Goal: Information Seeking & Learning: Find specific page/section

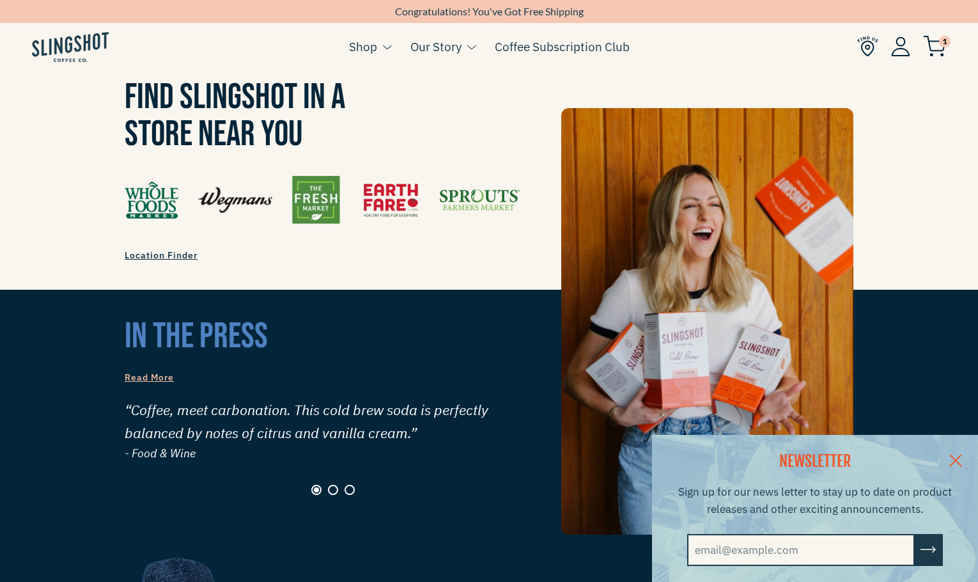
scroll to position [991, 0]
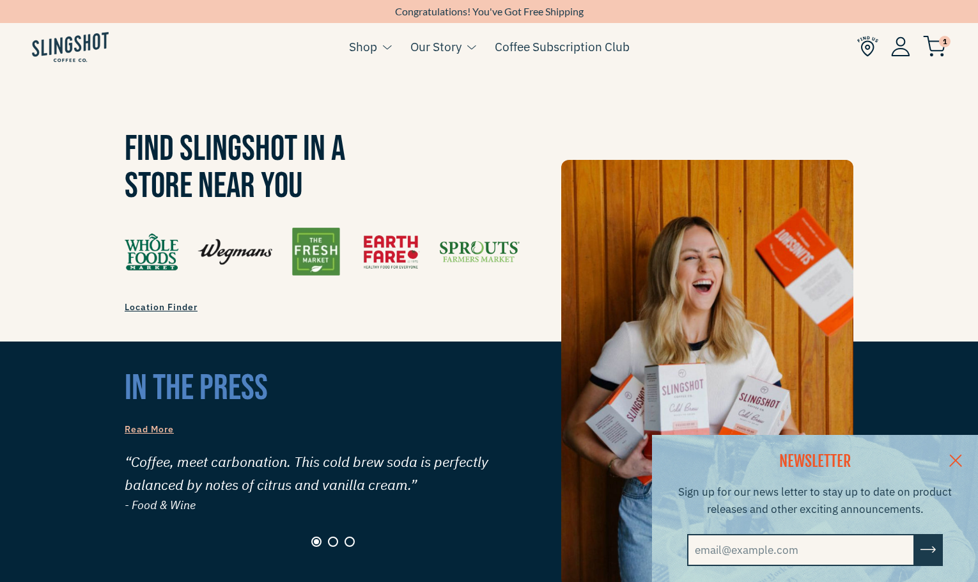
click at [167, 301] on span "Location Finder" at bounding box center [161, 307] width 73 height 12
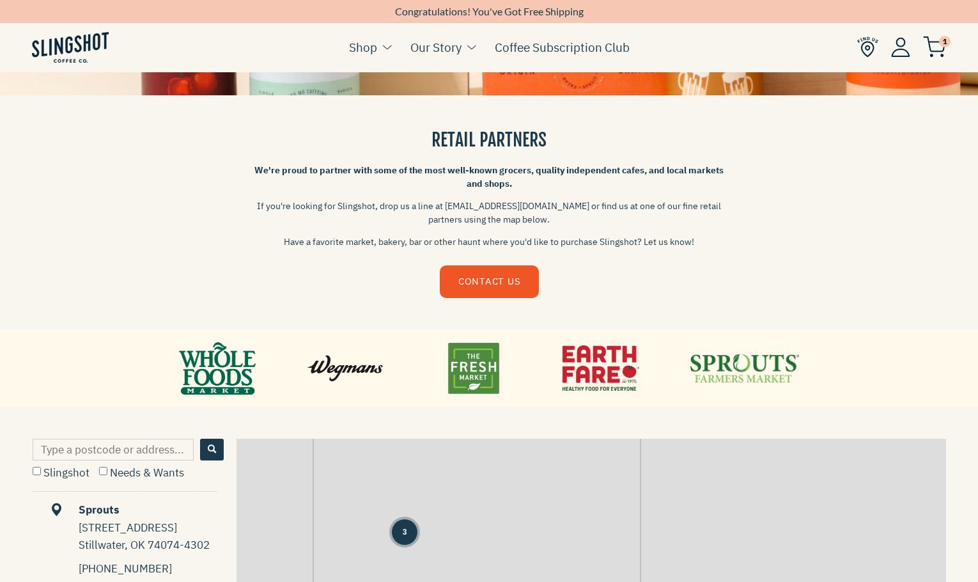
scroll to position [279, 0]
click at [120, 445] on input "Type a postcode or address..." at bounding box center [113, 449] width 161 height 22
type input "61525"
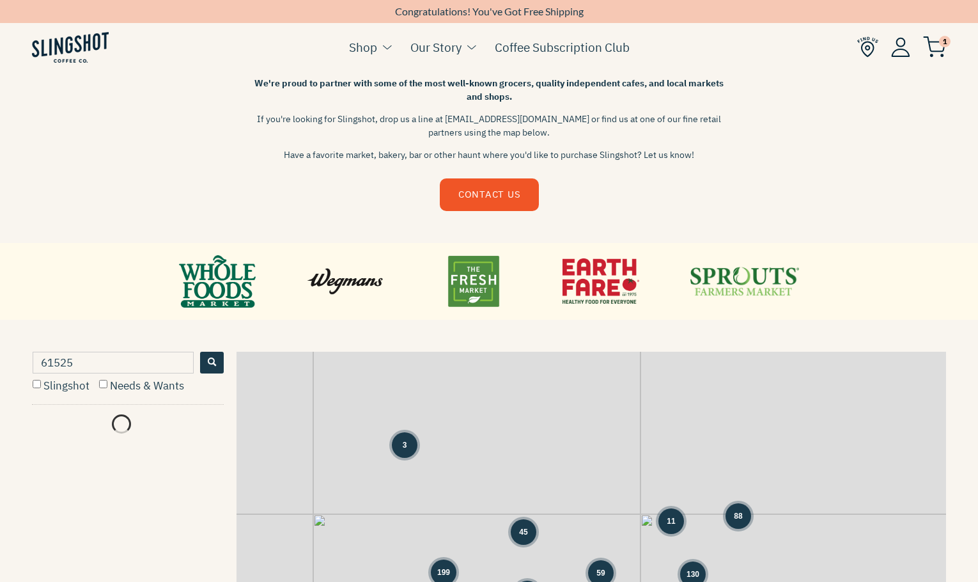
scroll to position [384, 0]
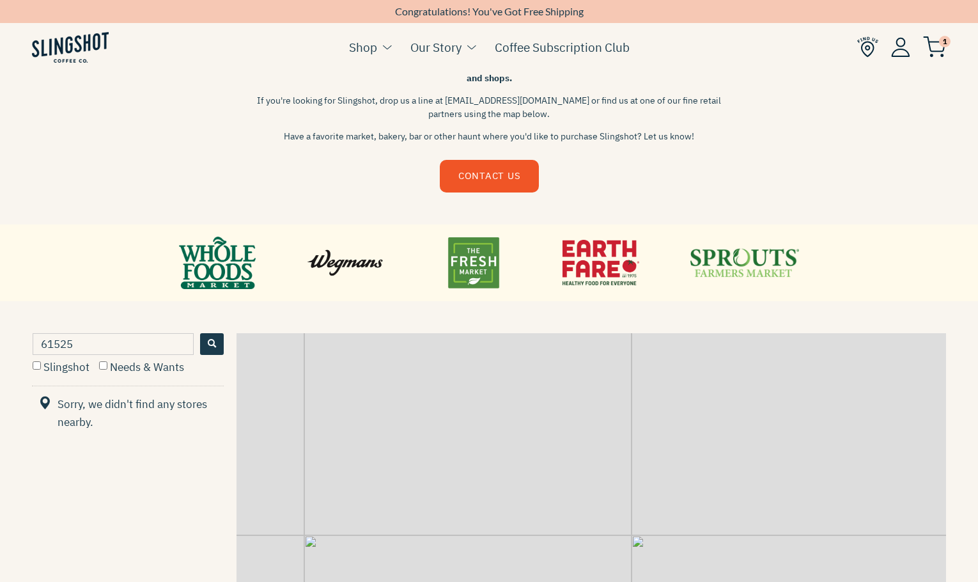
click at [33, 370] on label "Slingshot" at bounding box center [61, 367] width 57 height 14
click at [33, 369] on input "Slingshot" at bounding box center [37, 365] width 8 height 8
checkbox input "true"
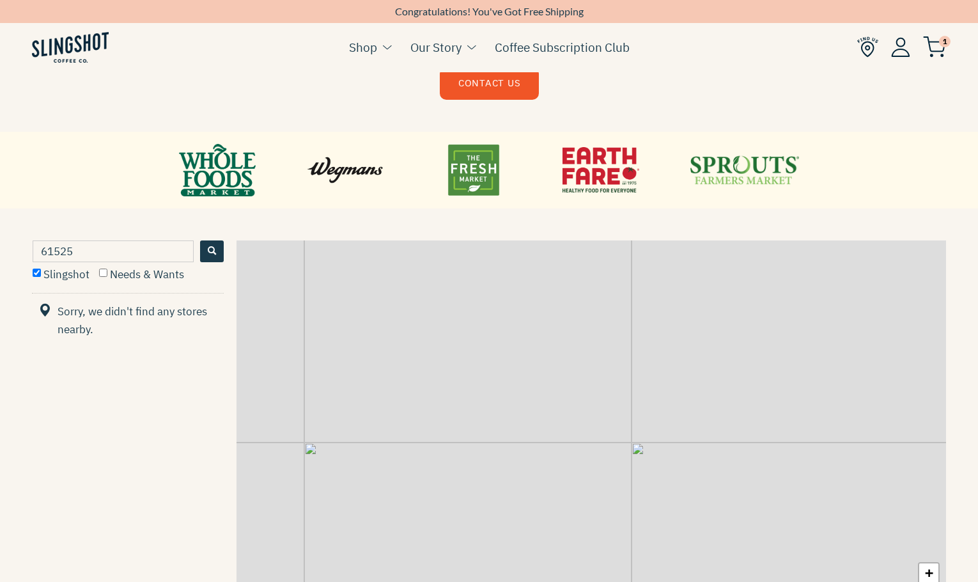
scroll to position [472, 0]
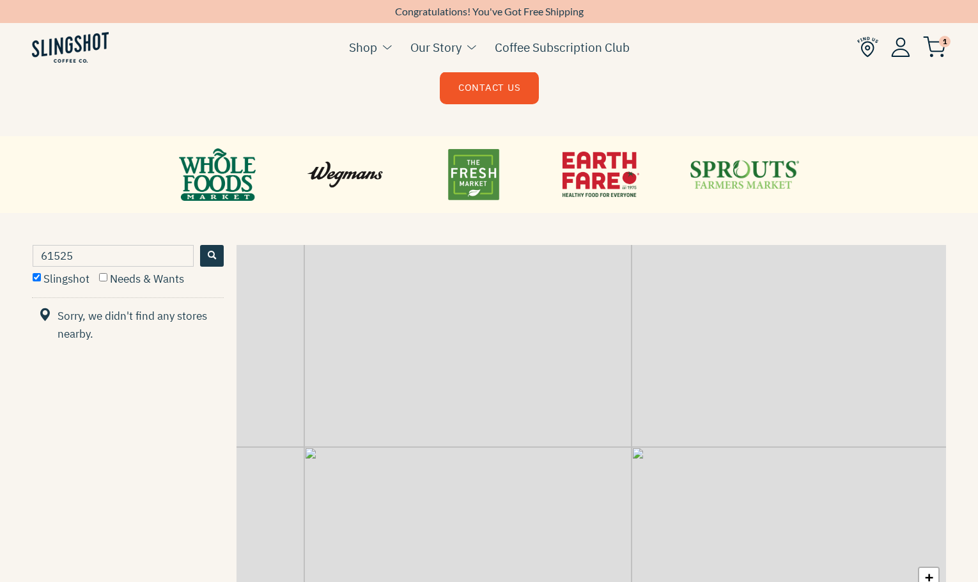
click at [150, 249] on input "61525" at bounding box center [113, 256] width 161 height 22
click at [458, 169] on link at bounding box center [473, 175] width 77 height 58
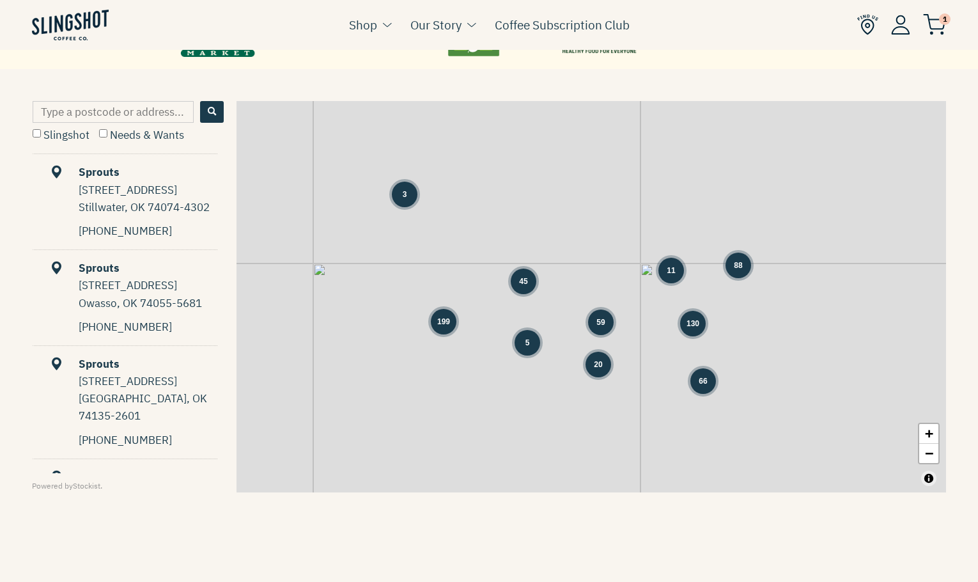
scroll to position [708, 0]
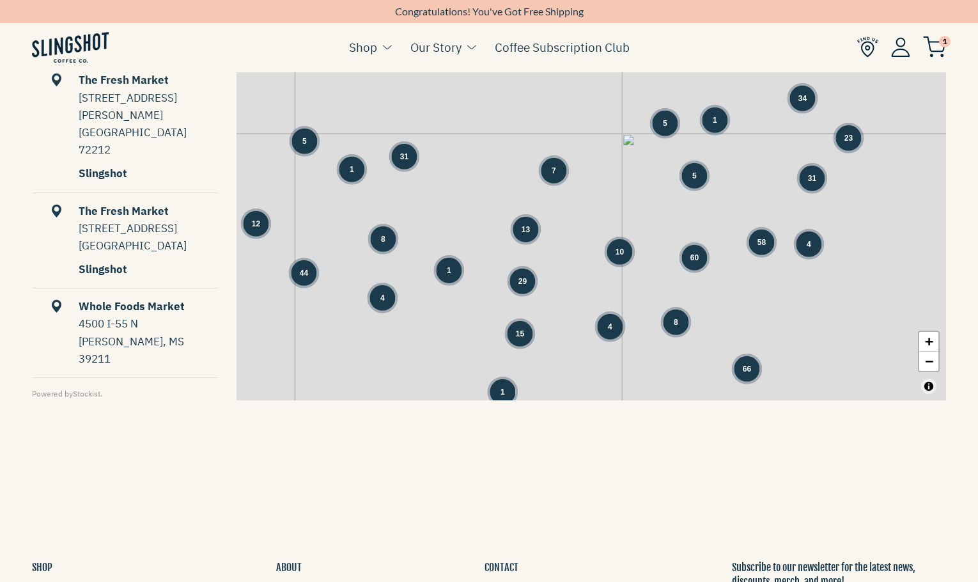
drag, startPoint x: 588, startPoint y: 123, endPoint x: 591, endPoint y: 182, distance: 58.9
click at [591, 182] on div "3 66 34 23 39 5 31 5 1 1 7 5 31 104 12 8 13 10 60 58 4 44 4 1 29 15 4 8 1" at bounding box center [592, 204] width 710 height 391
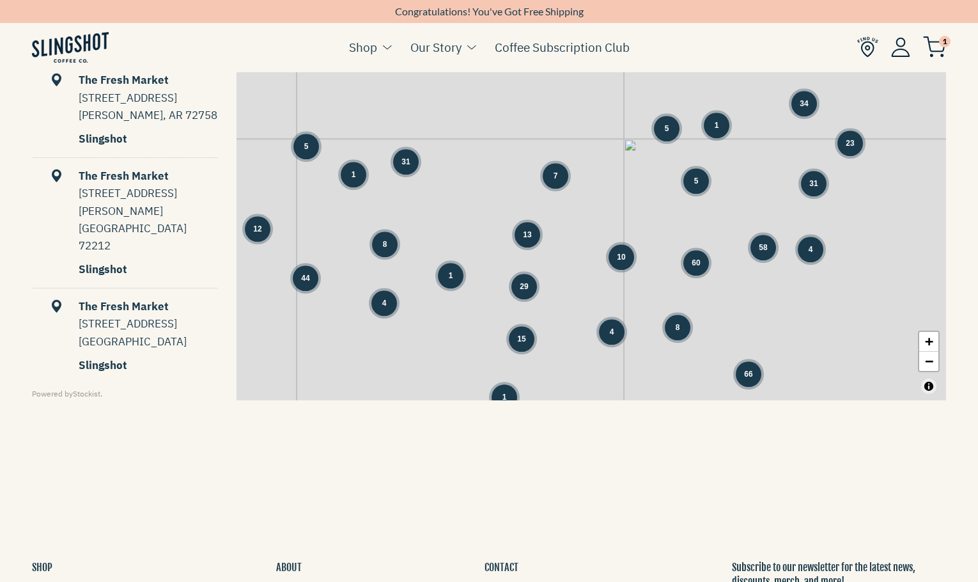
click at [557, 181] on div "7" at bounding box center [556, 176] width 26 height 26
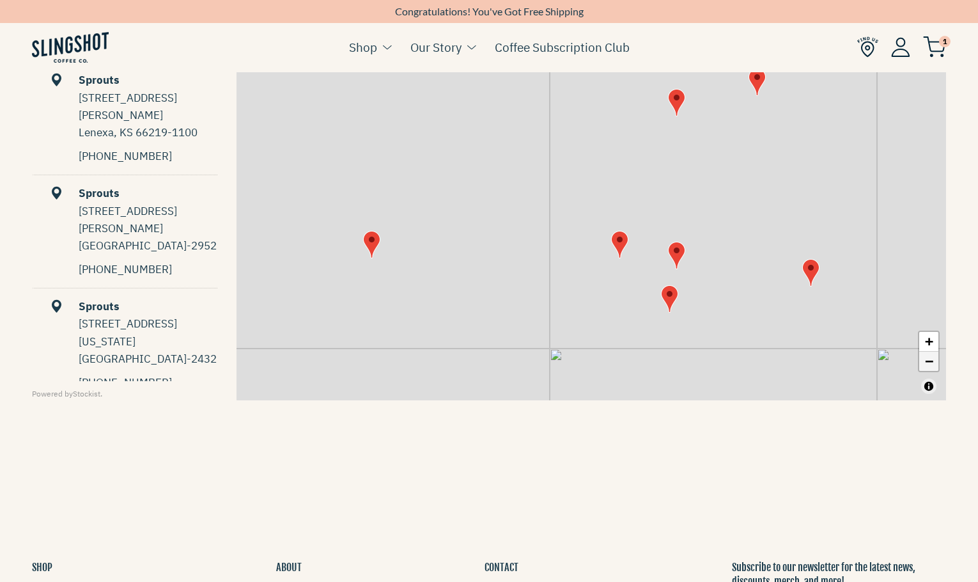
click at [926, 367] on link "−" at bounding box center [928, 361] width 19 height 19
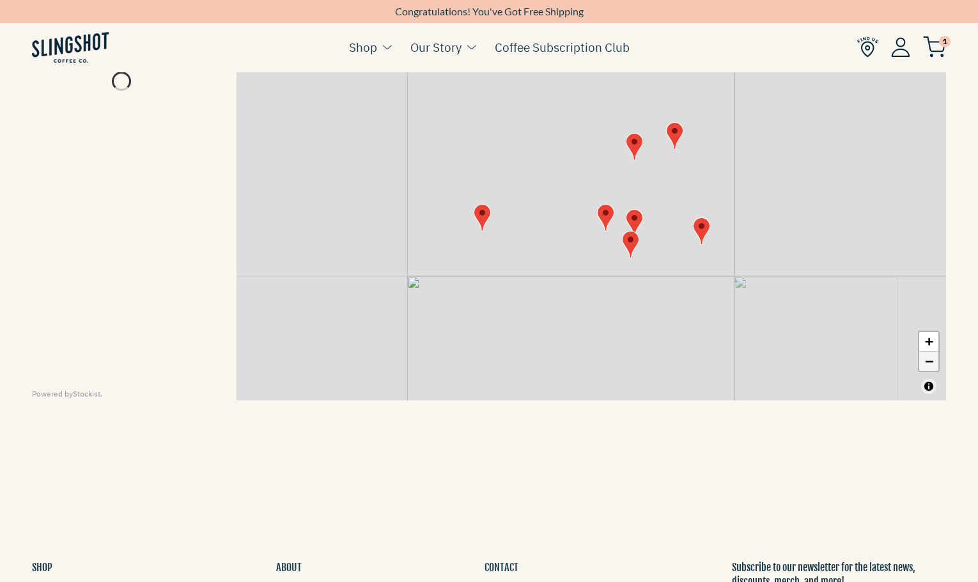
click at [926, 367] on link "−" at bounding box center [928, 361] width 19 height 19
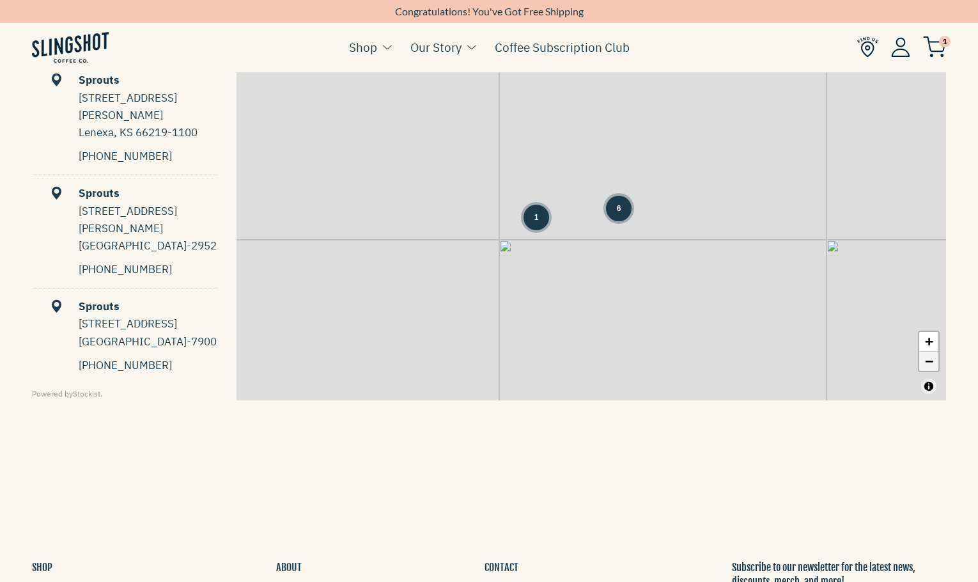
click at [926, 367] on link "−" at bounding box center [928, 361] width 19 height 19
click at [926, 369] on div "+ −" at bounding box center [929, 351] width 22 height 42
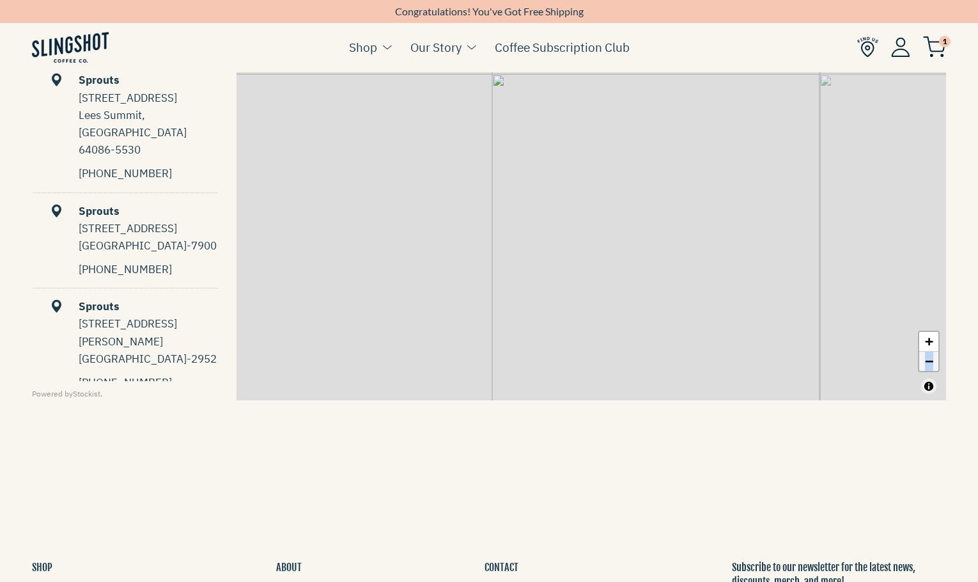
click at [931, 357] on link "−" at bounding box center [928, 361] width 19 height 19
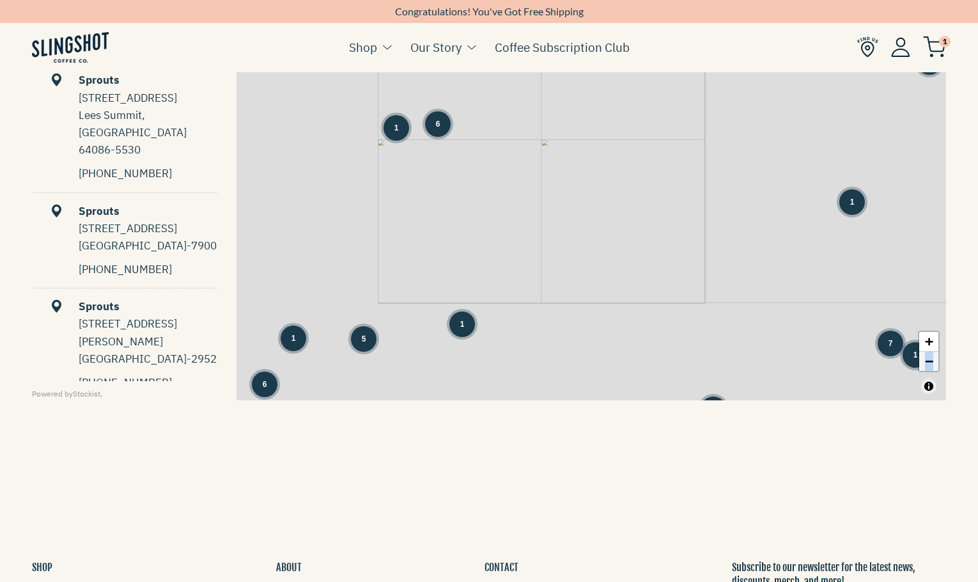
click at [931, 357] on link "−" at bounding box center [928, 361] width 19 height 19
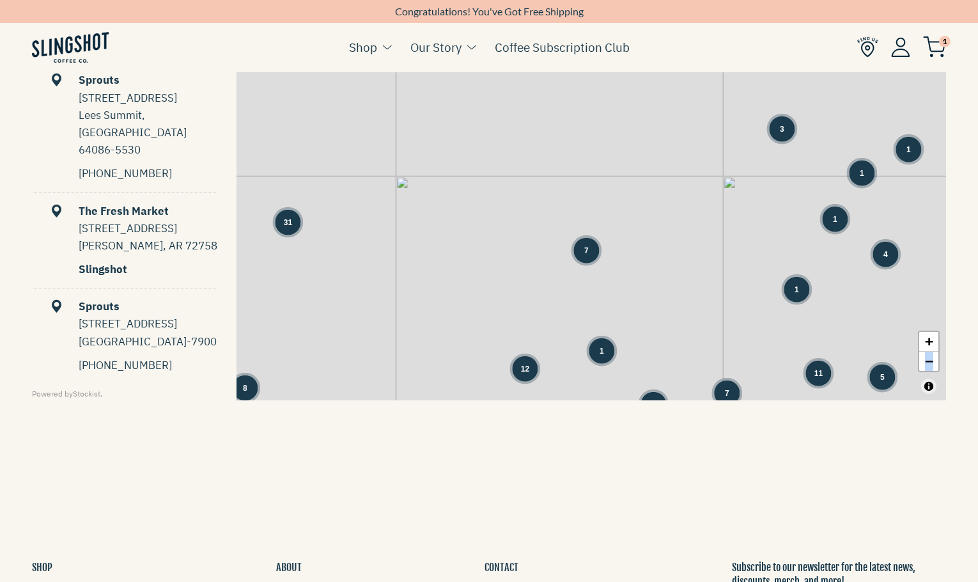
drag, startPoint x: 698, startPoint y: 135, endPoint x: 776, endPoint y: 225, distance: 119.2
click at [776, 226] on div "1 1 1 1 7 3 3 1 1 1 7 1 28 1 2 2 20 8 2 1 3 5 5 31 15" at bounding box center [592, 204] width 710 height 391
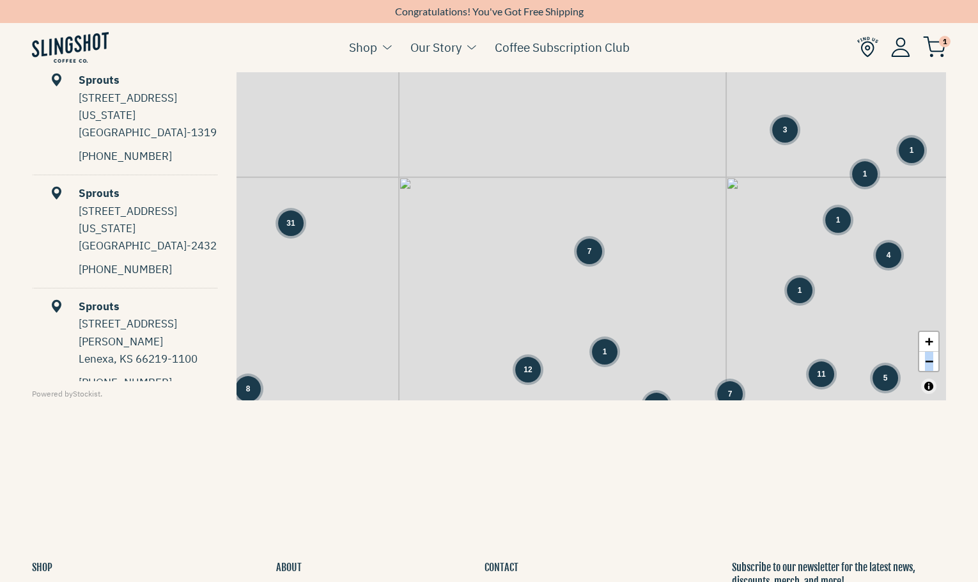
click at [285, 229] on div "31" at bounding box center [291, 223] width 26 height 26
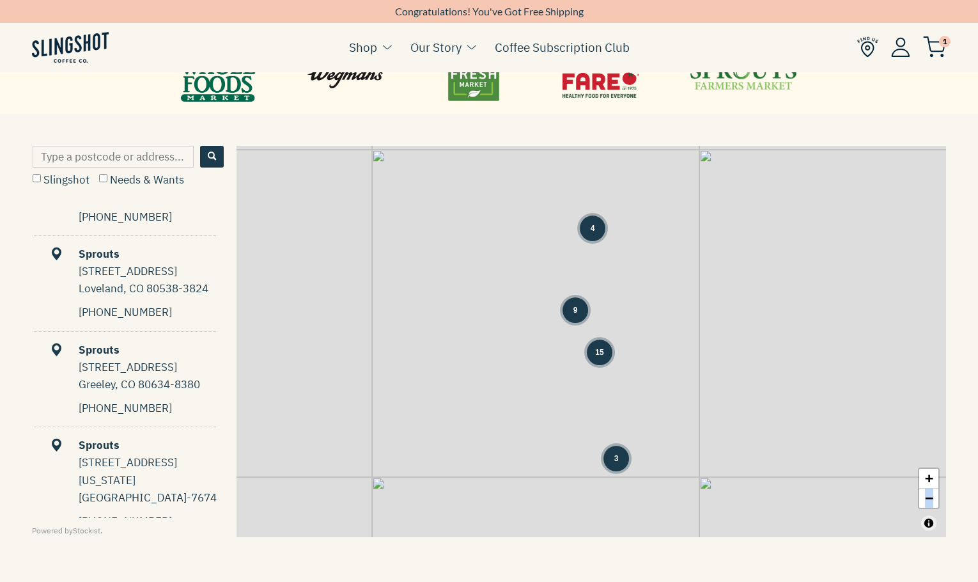
scroll to position [2633, 0]
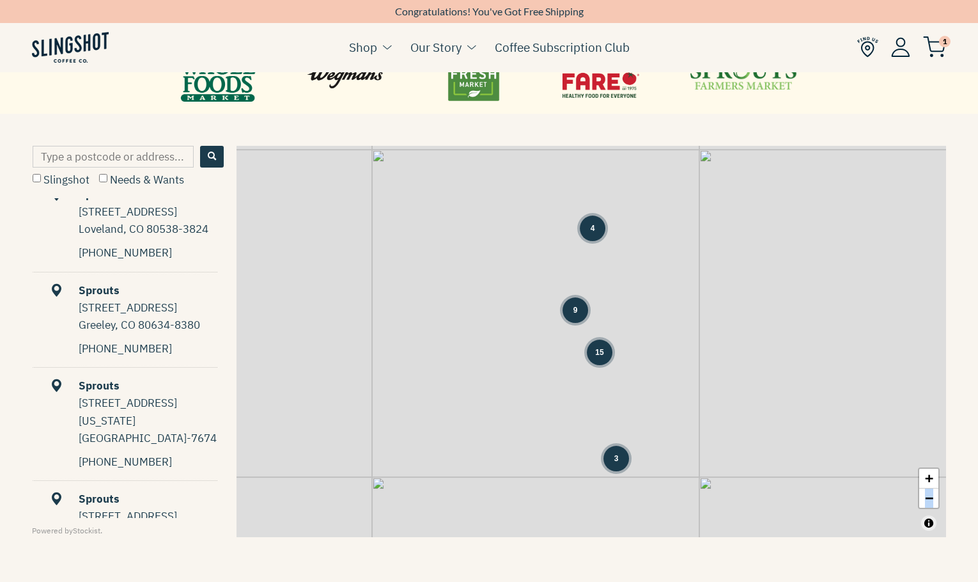
click at [754, 85] on link at bounding box center [744, 76] width 109 height 58
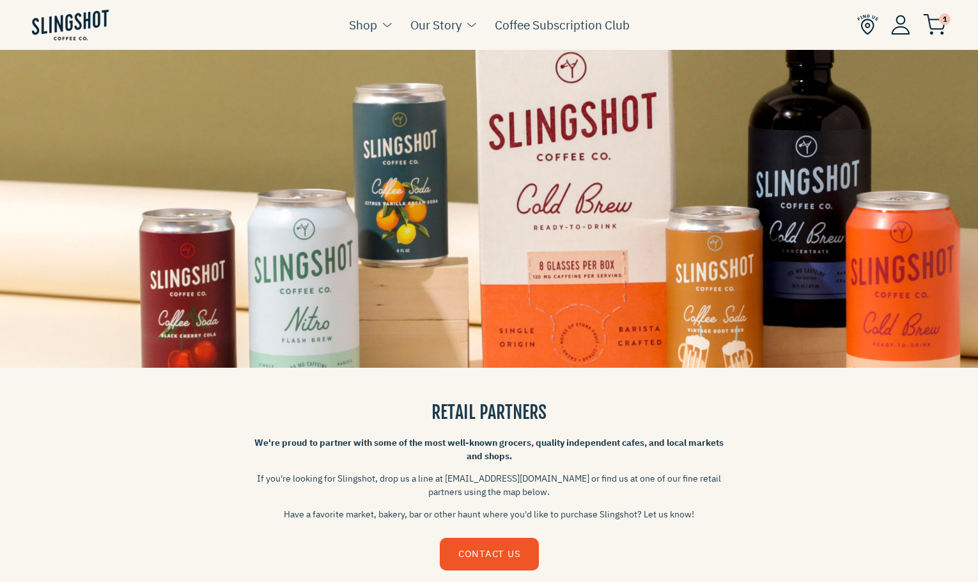
scroll to position [494, 0]
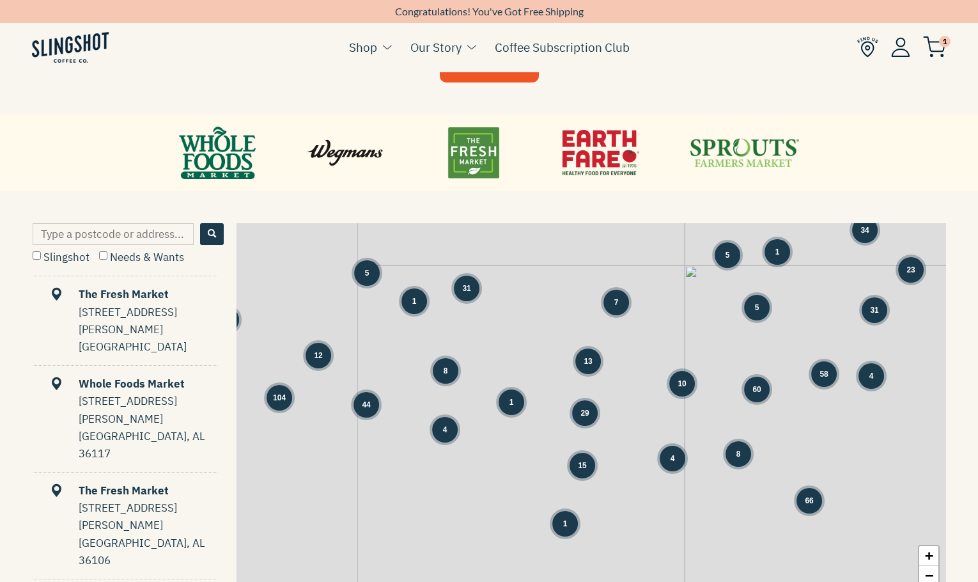
drag, startPoint x: 332, startPoint y: 327, endPoint x: 537, endPoint y: 322, distance: 204.6
click at [534, 324] on div "3 66 34 23 39 5 31 5 1 1 7 5 31 104 12 8 13 10 60 58 4 44 4 1 29 15 4 8 1" at bounding box center [592, 418] width 710 height 391
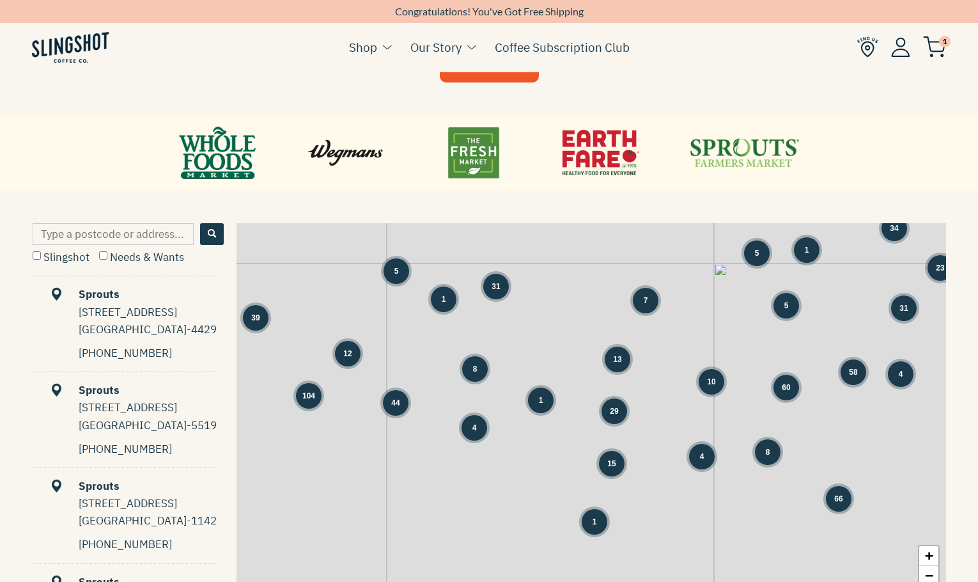
drag, startPoint x: 478, startPoint y: 331, endPoint x: 527, endPoint y: 357, distance: 56.0
click at [527, 357] on div "3 66 34 23 39 5 31 5 1 1 7 5 31 104 12 8 13 10 60 58 4 44 4 1 29 15 4 8 1" at bounding box center [592, 418] width 710 height 391
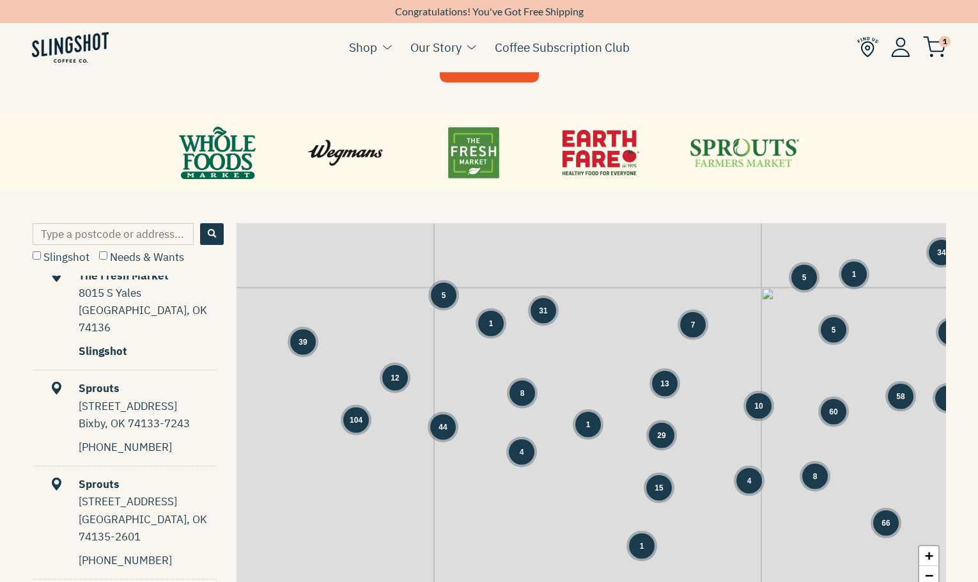
scroll to position [6190, 0]
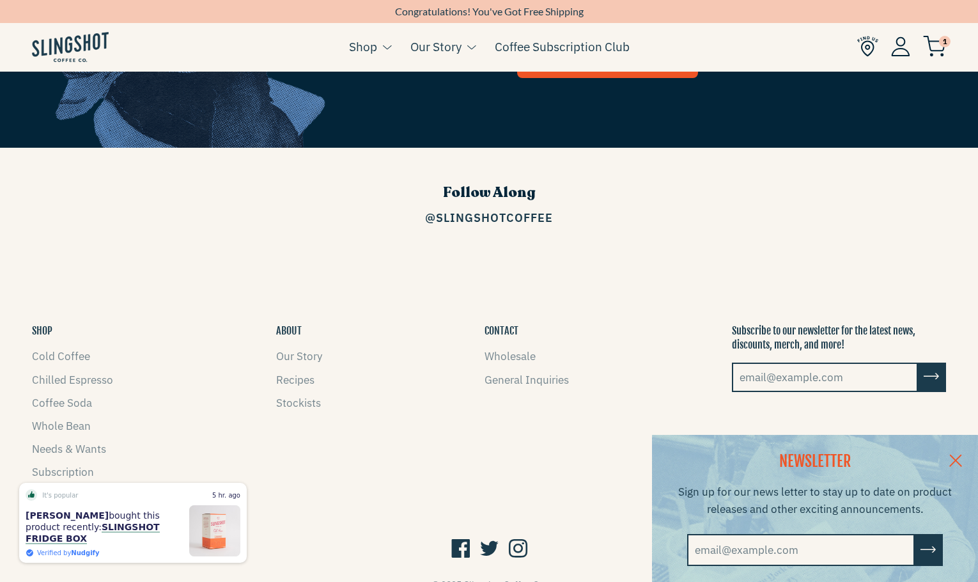
scroll to position [1840, 0]
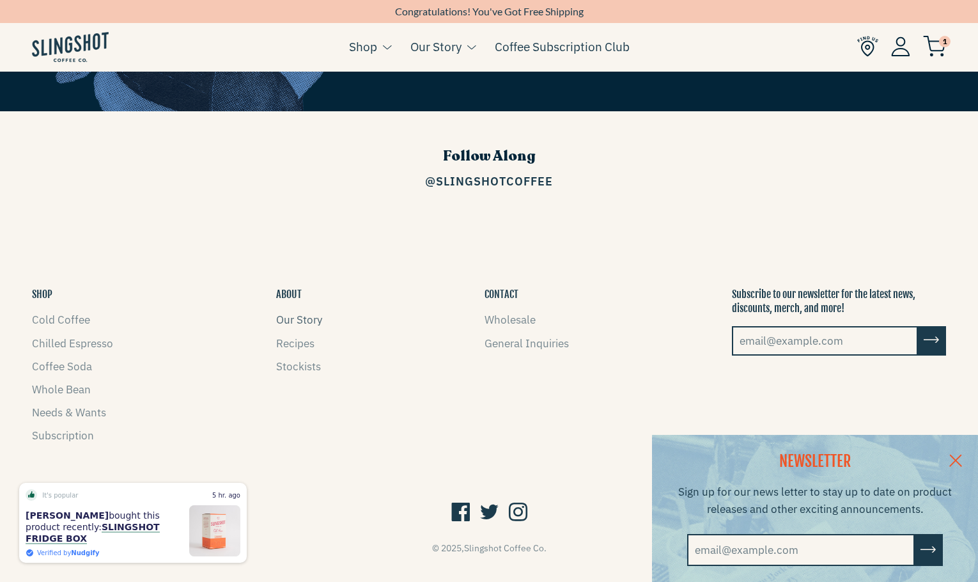
click at [313, 313] on link "Our Story" at bounding box center [299, 320] width 46 height 14
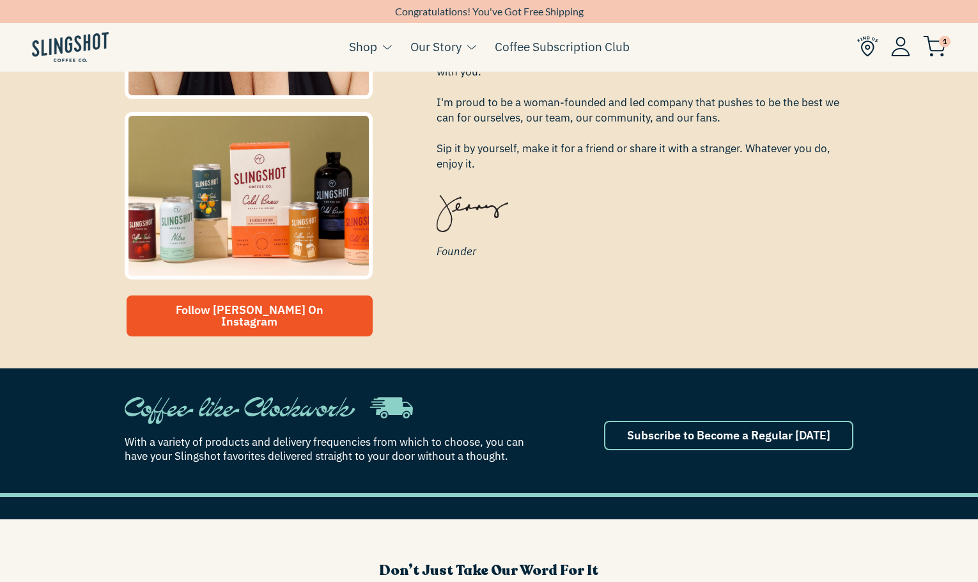
scroll to position [525, 0]
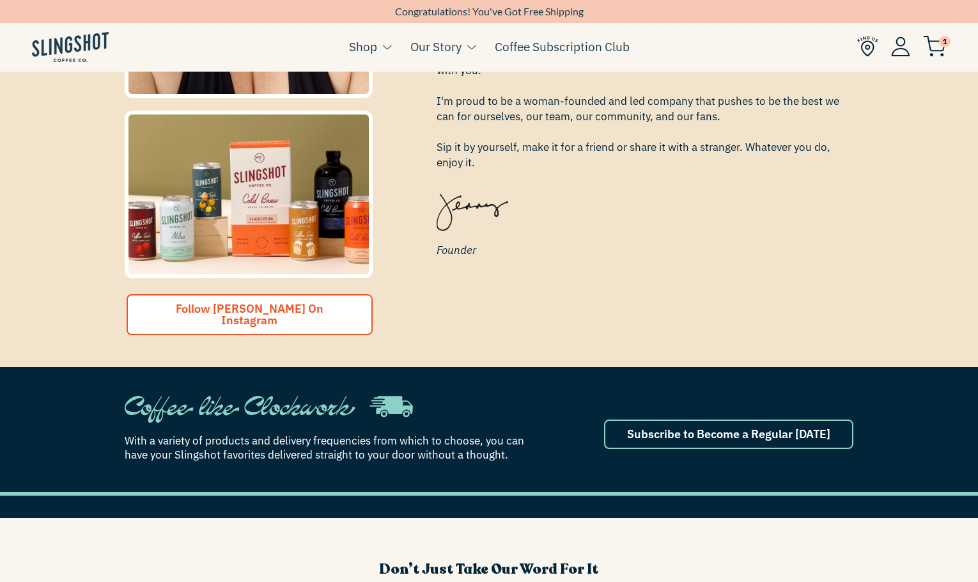
click at [312, 319] on link "Follow [PERSON_NAME] On Instagram" at bounding box center [250, 314] width 246 height 41
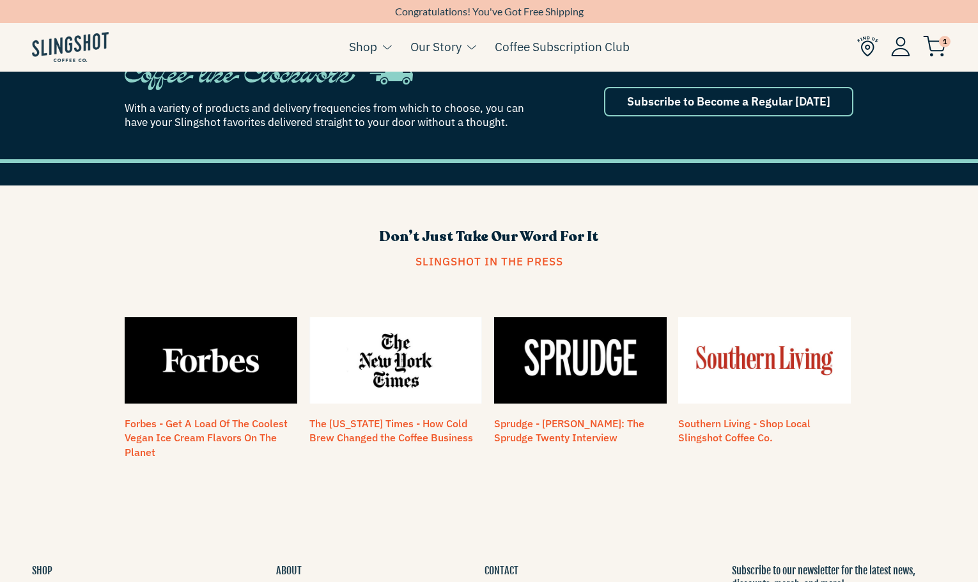
scroll to position [1052, 0]
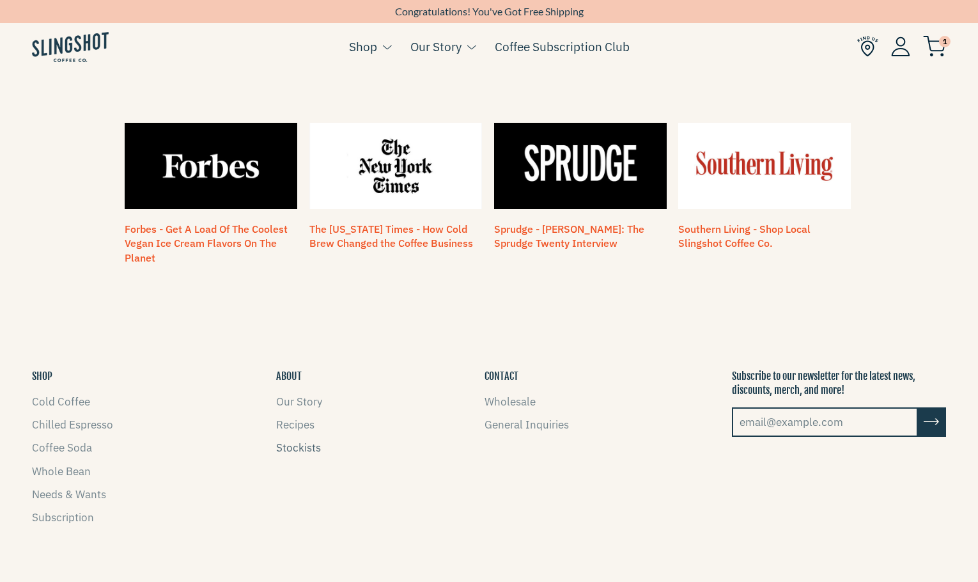
click at [286, 440] on link "Stockists" at bounding box center [298, 447] width 45 height 14
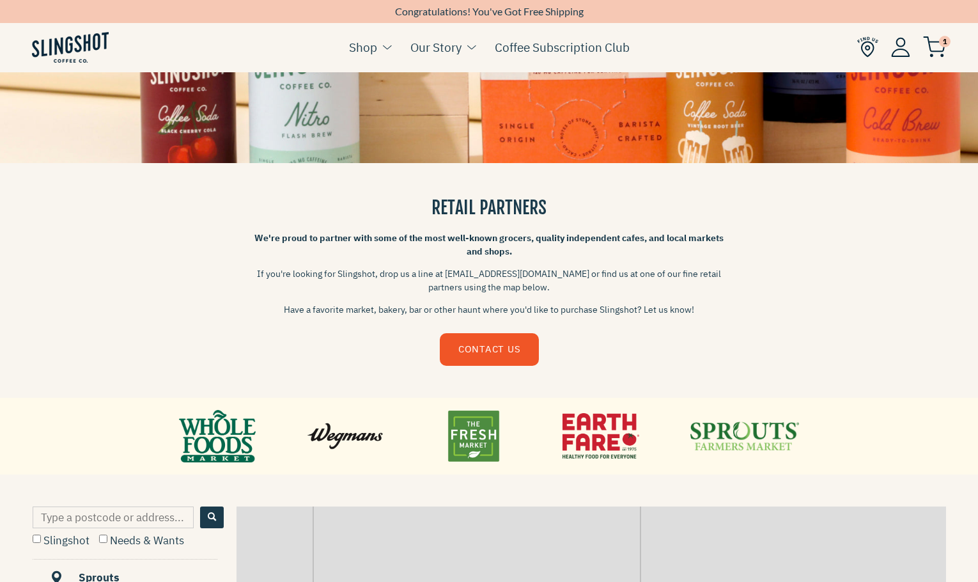
scroll to position [216, 0]
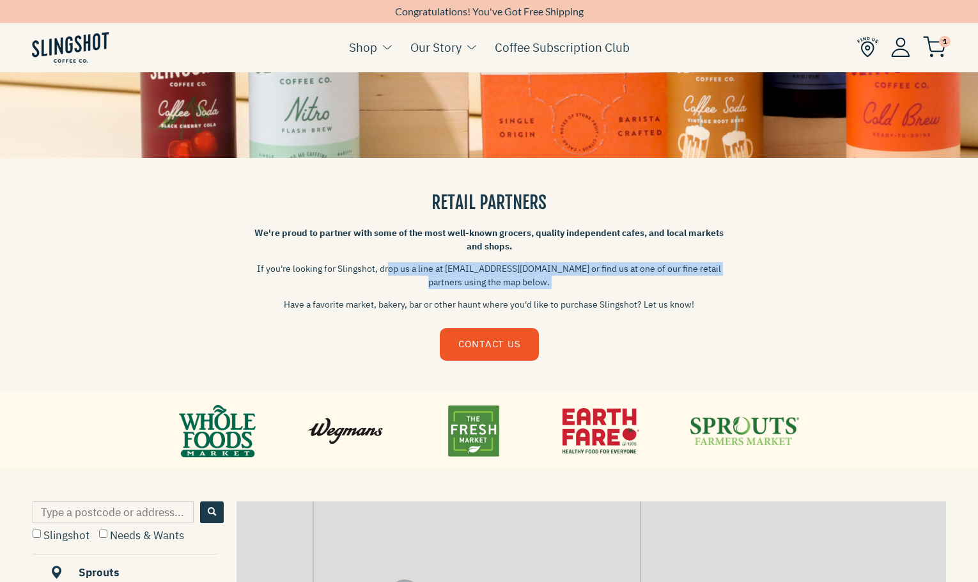
drag, startPoint x: 391, startPoint y: 268, endPoint x: 491, endPoint y: 299, distance: 104.9
click at [490, 298] on div "We're proud to partner with some of the most well-known grocers, quality indepe…" at bounding box center [488, 268] width 473 height 85
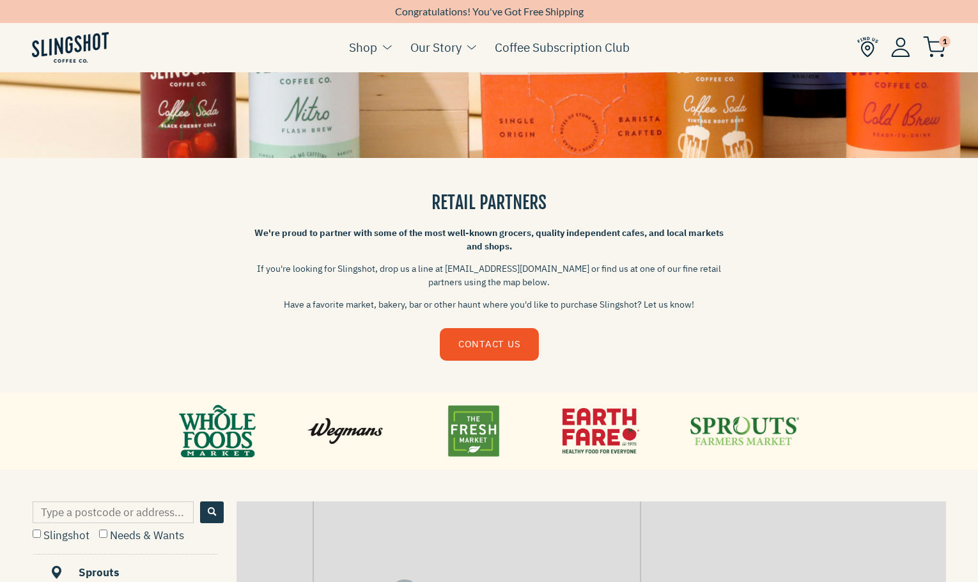
click at [490, 286] on p "If you're looking for Slingshot, drop us a line at [EMAIL_ADDRESS][DOMAIN_NAME]…" at bounding box center [488, 275] width 473 height 27
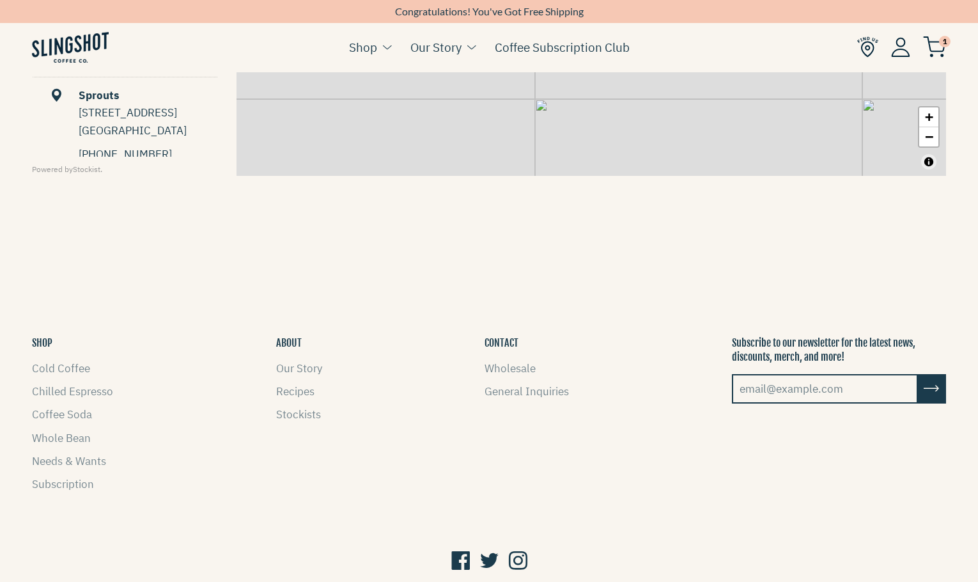
scroll to position [1002, 0]
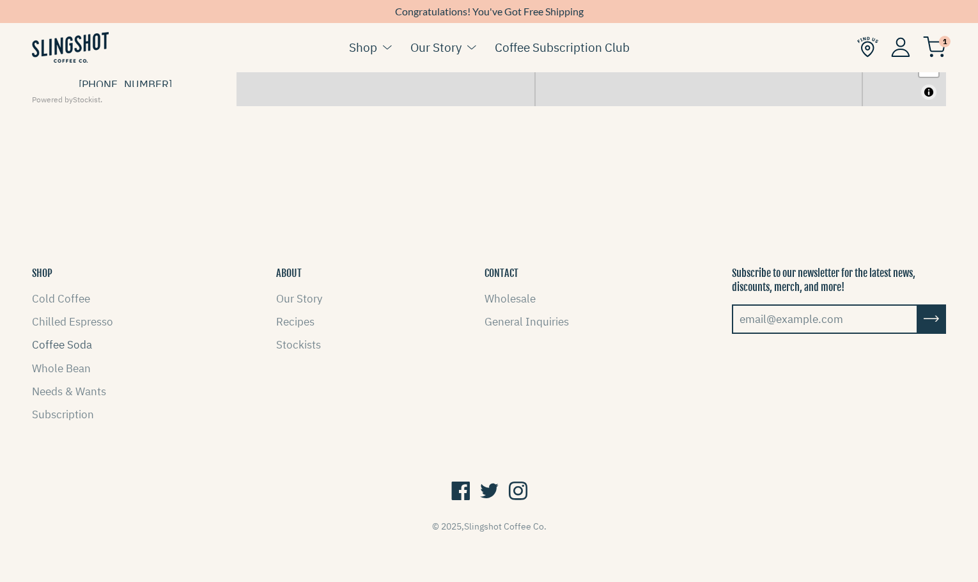
click at [61, 347] on link "Coffee Soda" at bounding box center [62, 345] width 60 height 14
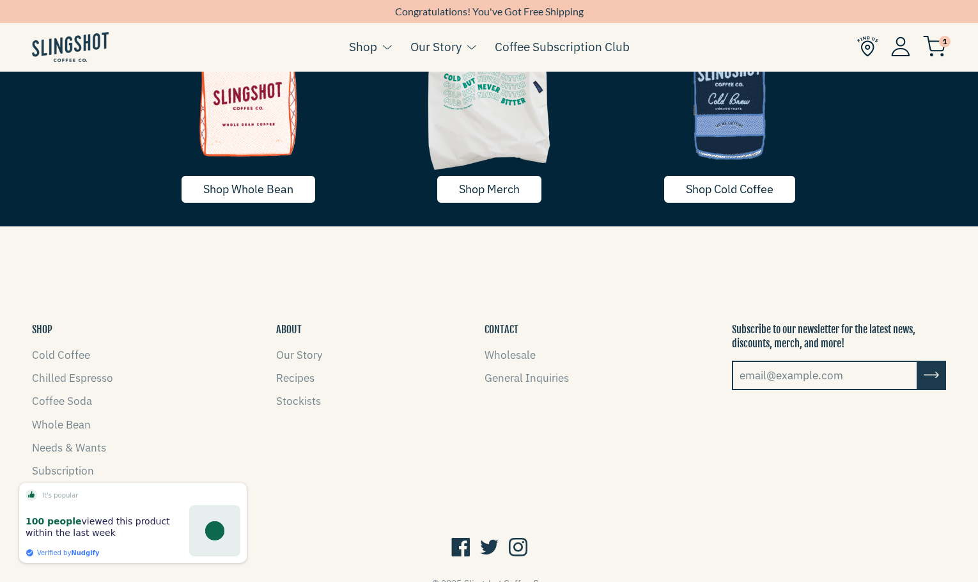
scroll to position [2410, 0]
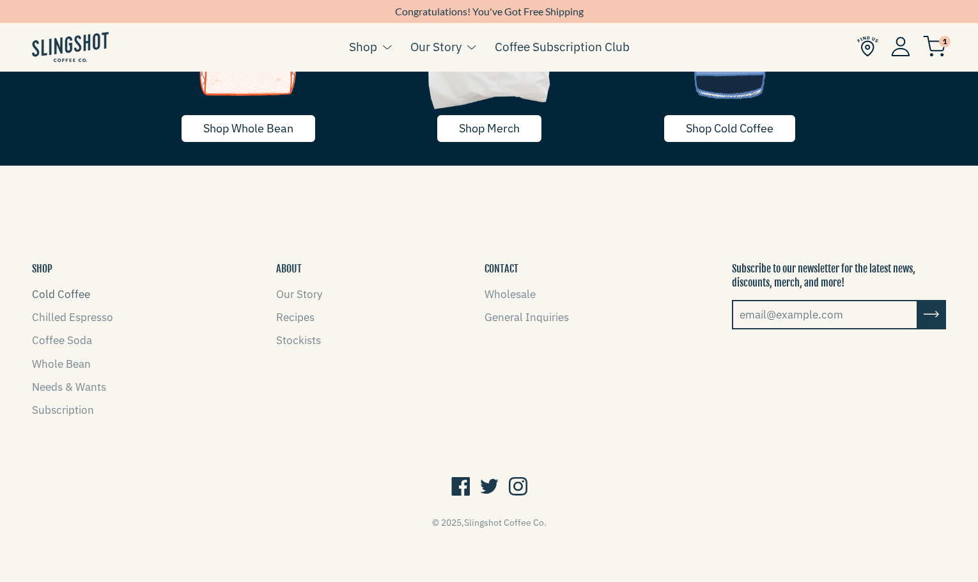
click at [65, 290] on link "Cold Coffee" at bounding box center [61, 294] width 58 height 14
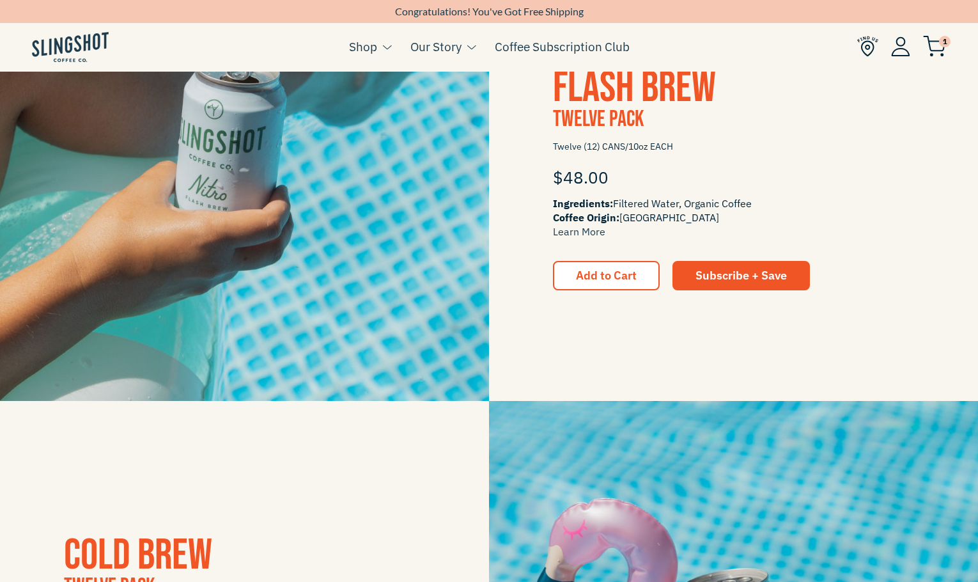
scroll to position [1252, 0]
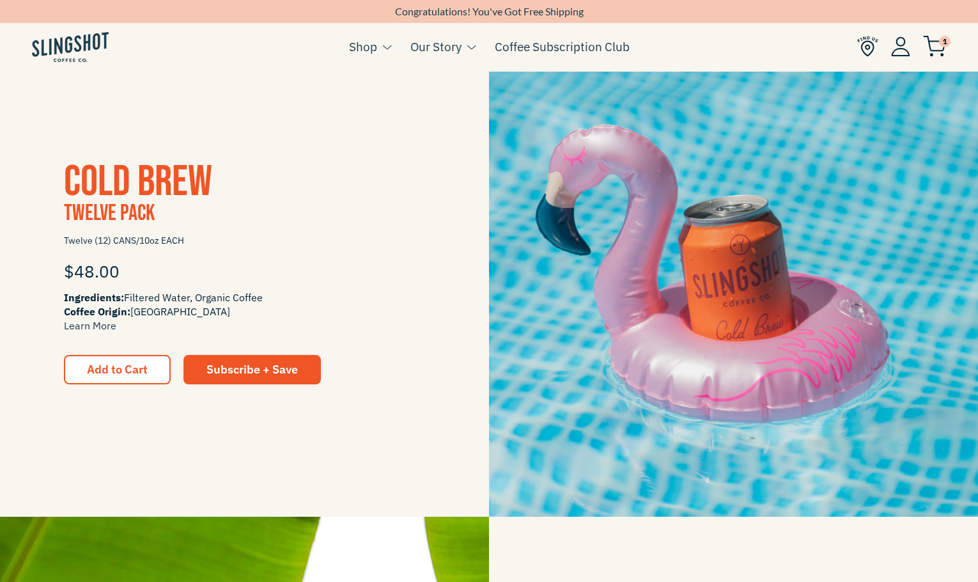
click at [137, 218] on span "Twelve Pack" at bounding box center [109, 212] width 91 height 27
click at [129, 199] on span "Cold Brew" at bounding box center [138, 182] width 148 height 52
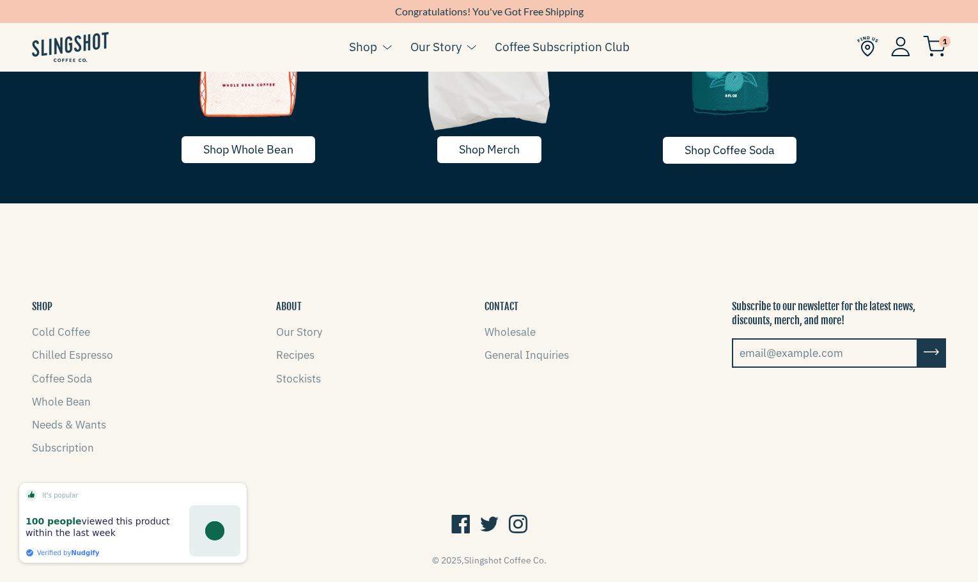
scroll to position [2430, 0]
